Goal: Task Accomplishment & Management: Manage account settings

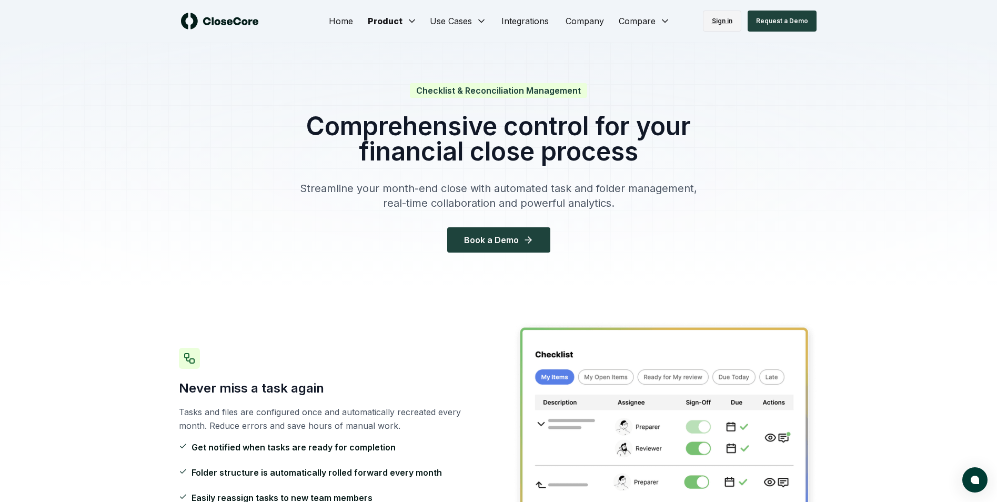
click at [729, 19] on link "Sign in" at bounding box center [722, 21] width 38 height 21
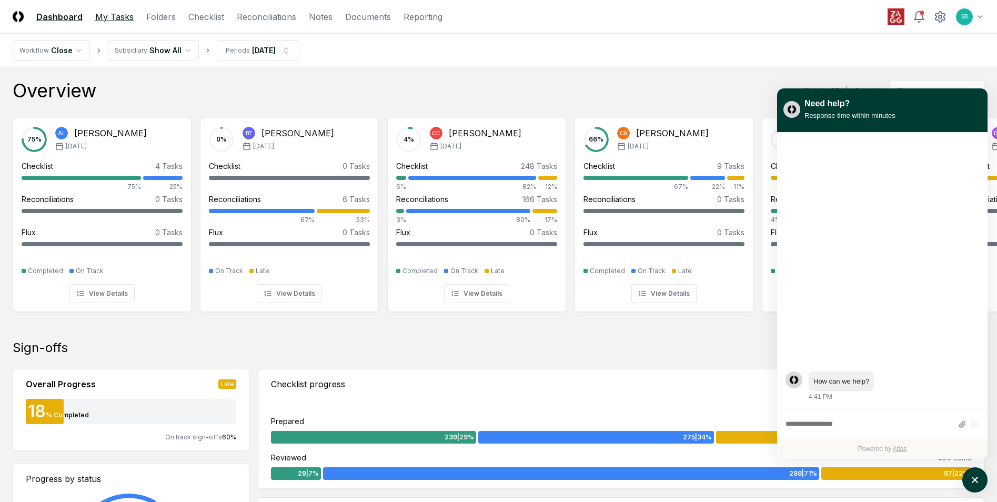
click at [119, 18] on link "My Tasks" at bounding box center [114, 17] width 38 height 13
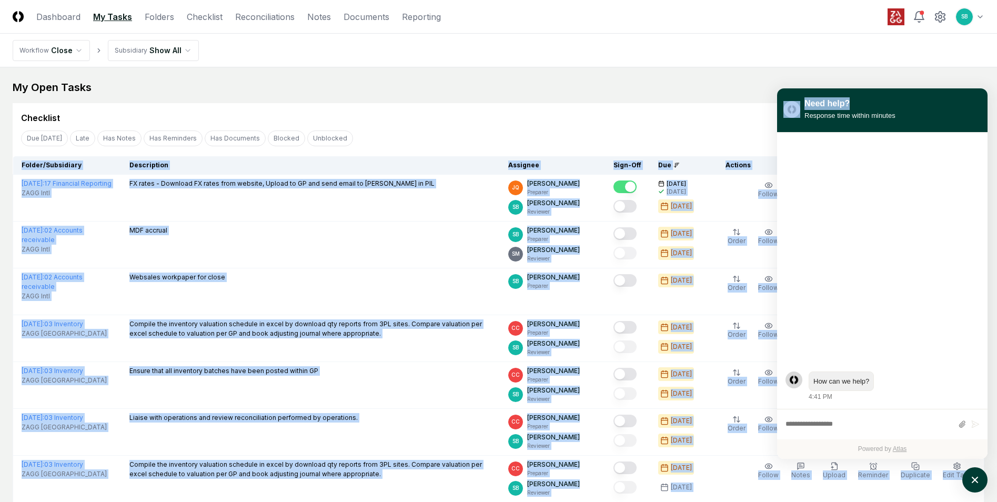
drag, startPoint x: 939, startPoint y: 105, endPoint x: 1068, endPoint y: 391, distance: 313.5
click at [789, 110] on img "atlas-window" at bounding box center [792, 109] width 17 height 17
click at [972, 477] on icon "atlas-launcher" at bounding box center [975, 480] width 8 height 8
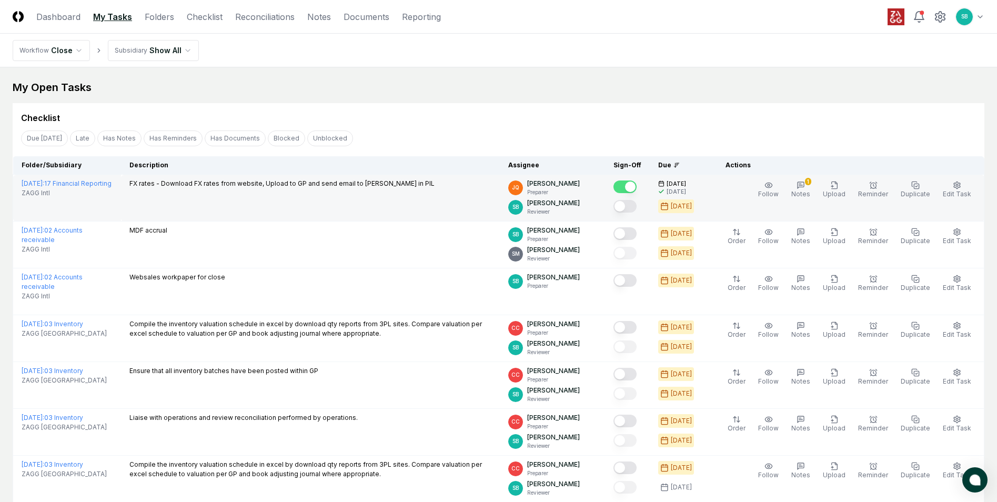
click at [637, 206] on button "Mark complete" at bounding box center [625, 206] width 23 height 13
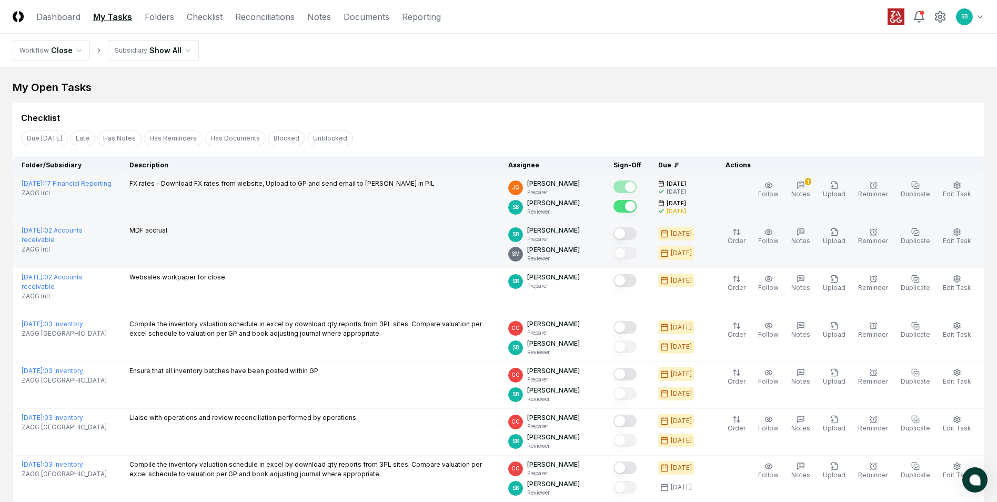
click at [637, 232] on button "Mark complete" at bounding box center [625, 233] width 23 height 13
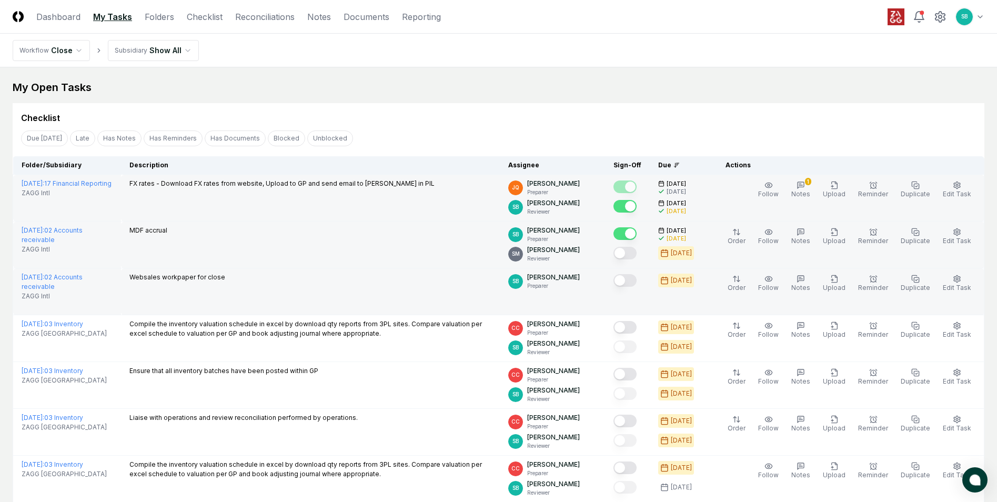
click at [629, 277] on button "Mark complete" at bounding box center [625, 280] width 23 height 13
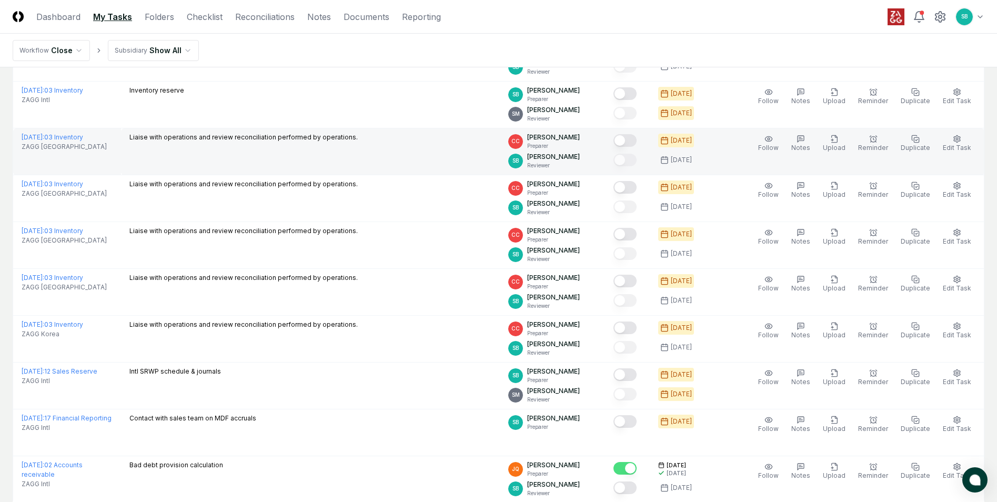
scroll to position [895, 0]
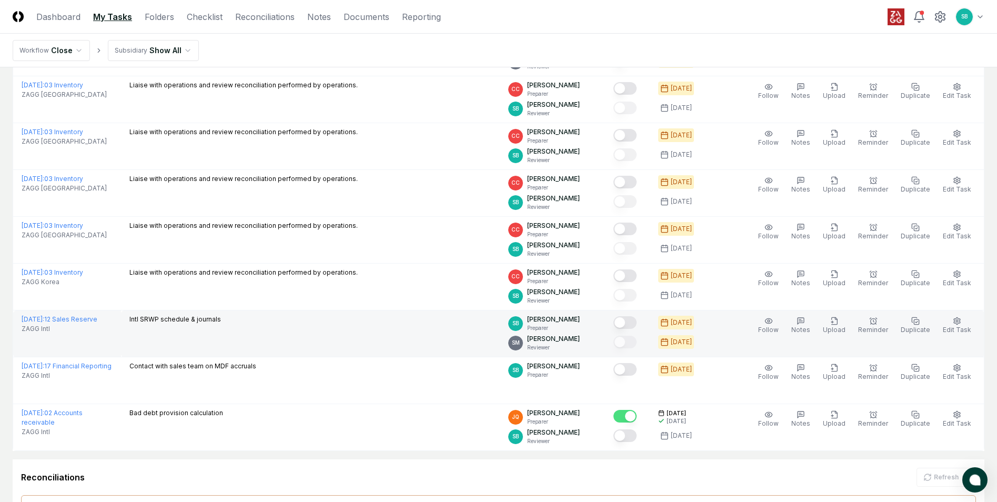
click at [637, 323] on button "Mark complete" at bounding box center [625, 322] width 23 height 13
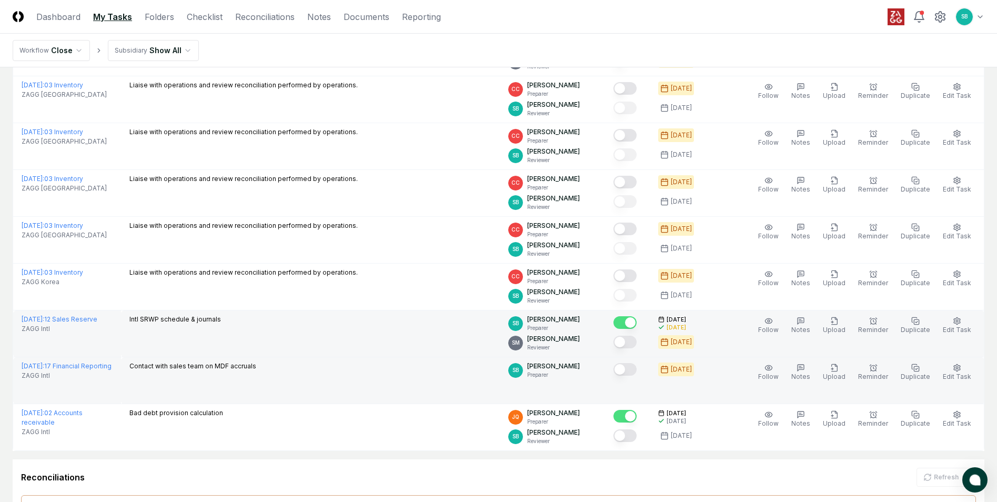
click at [635, 367] on button "Mark complete" at bounding box center [625, 369] width 23 height 13
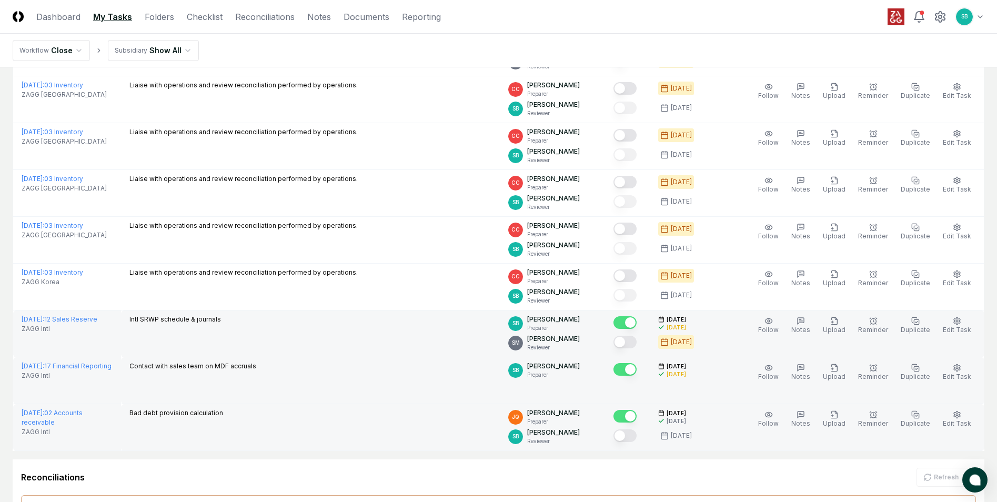
click at [637, 436] on button "Mark complete" at bounding box center [625, 435] width 23 height 13
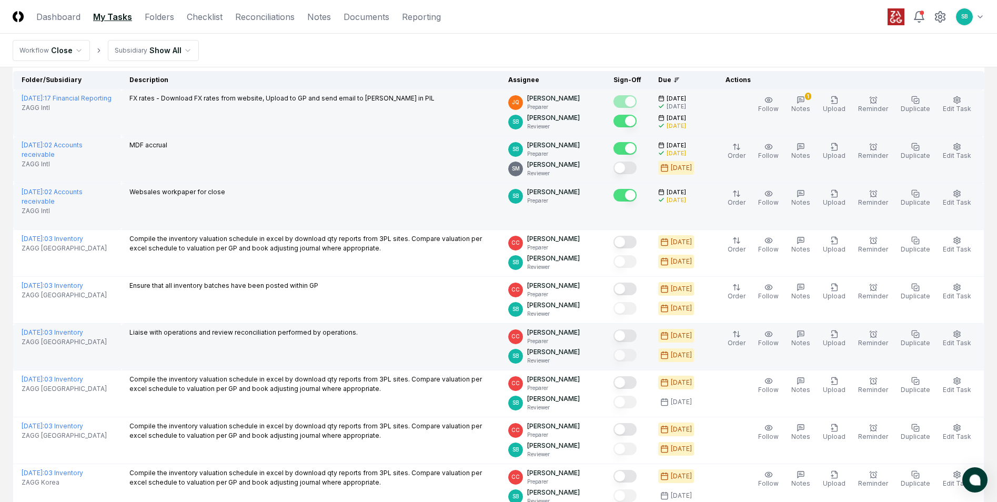
scroll to position [53, 0]
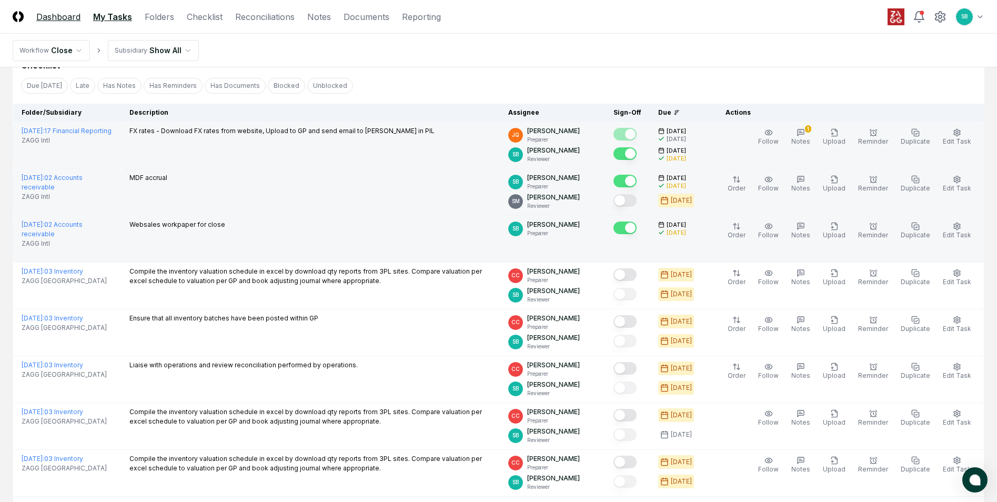
click at [69, 15] on link "Dashboard" at bounding box center [58, 17] width 44 height 13
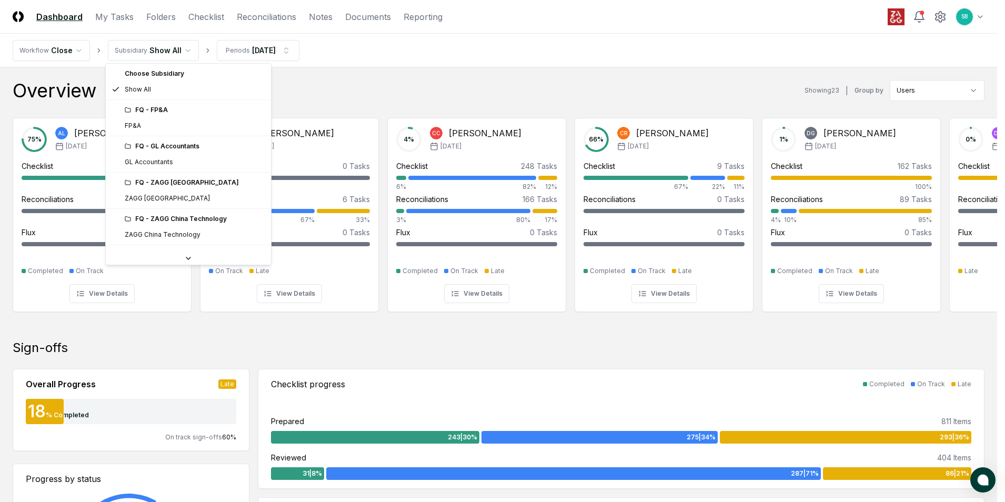
click at [170, 251] on div "FQ - ZAGG China Trading" at bounding box center [195, 255] width 140 height 9
click at [184, 259] on icon at bounding box center [188, 258] width 8 height 8
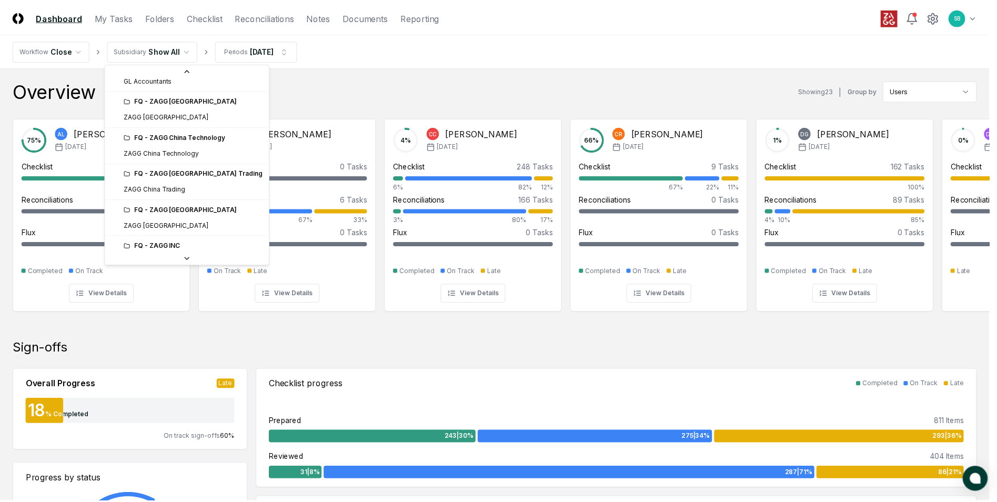
scroll to position [142, 0]
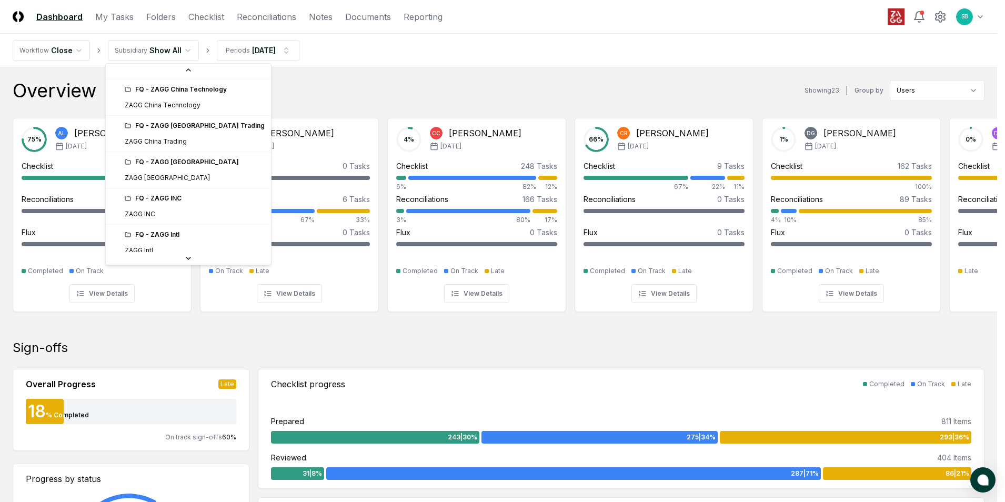
click at [163, 227] on div "FQ - ZAGG Intl" at bounding box center [188, 235] width 161 height 16
click at [152, 236] on div "FQ - ZAGG Intl" at bounding box center [195, 234] width 140 height 9
click at [122, 241] on div "FQ - ZAGG Intl" at bounding box center [188, 235] width 161 height 16
click at [134, 241] on div "FQ - ZAGG Intl" at bounding box center [188, 235] width 161 height 16
